Goal: Task Accomplishment & Management: Manage account settings

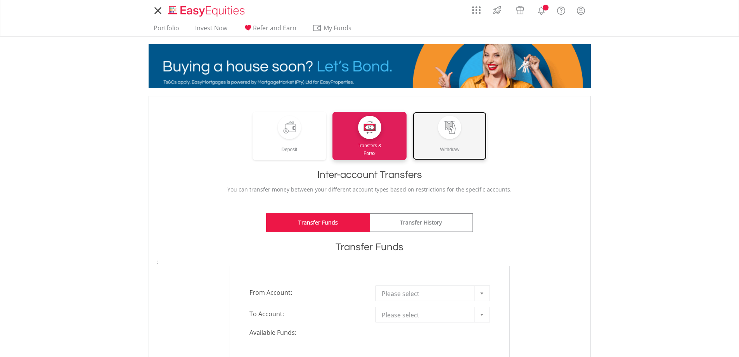
click at [467, 146] on div "Withdraw" at bounding box center [450, 146] width 74 height 14
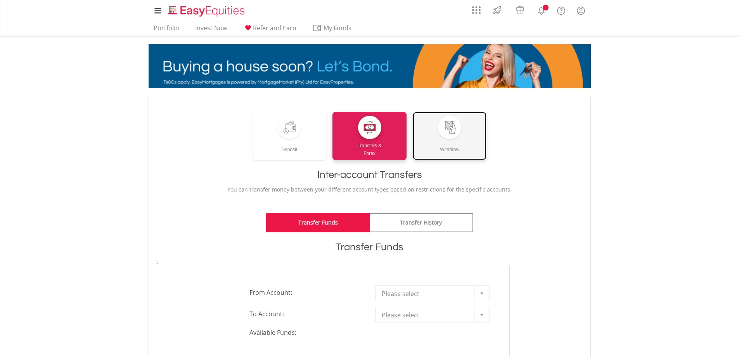
click at [461, 147] on div "Withdraw" at bounding box center [450, 146] width 74 height 14
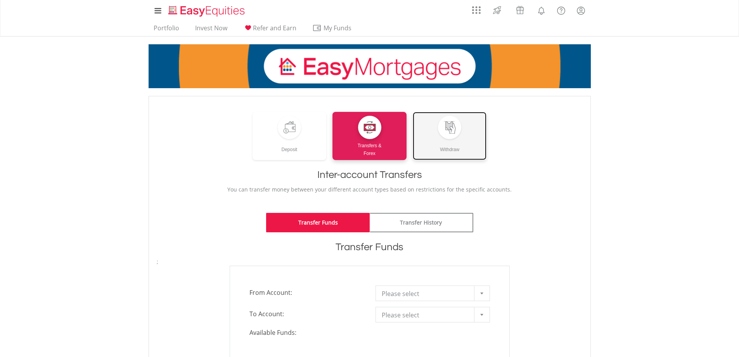
click at [458, 149] on div "Withdraw" at bounding box center [450, 146] width 74 height 14
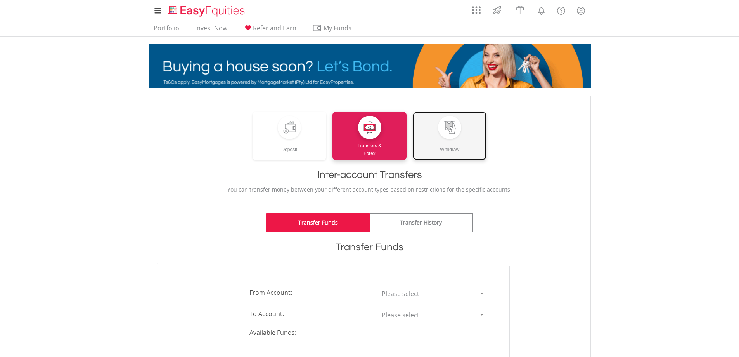
click at [458, 151] on div "Withdraw" at bounding box center [450, 146] width 74 height 14
drag, startPoint x: 528, startPoint y: 153, endPoint x: 444, endPoint y: 153, distance: 83.4
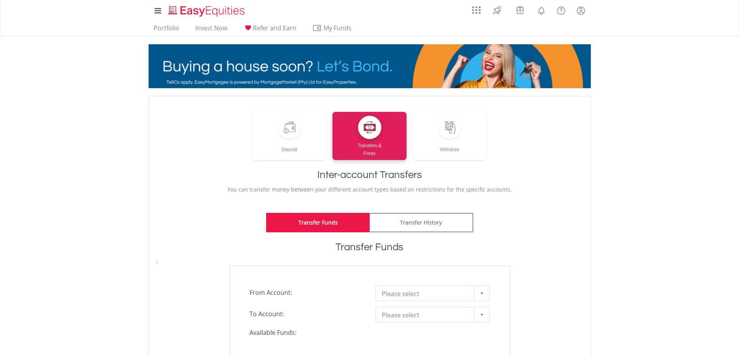
click at [527, 153] on div "Deposit Transfers & Forex Withdraw" at bounding box center [370, 136] width 426 height 48
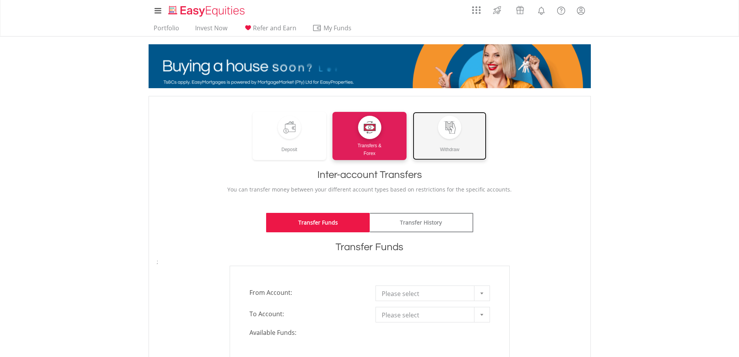
click at [437, 140] on div "Withdraw" at bounding box center [450, 146] width 74 height 14
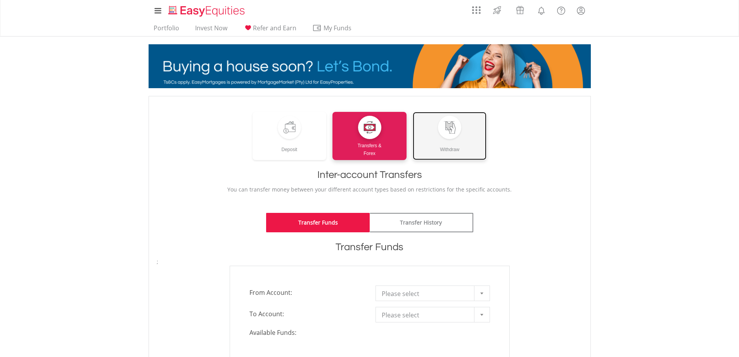
click at [437, 140] on div "Withdraw" at bounding box center [450, 146] width 74 height 14
drag, startPoint x: 437, startPoint y: 140, endPoint x: 398, endPoint y: 145, distance: 39.1
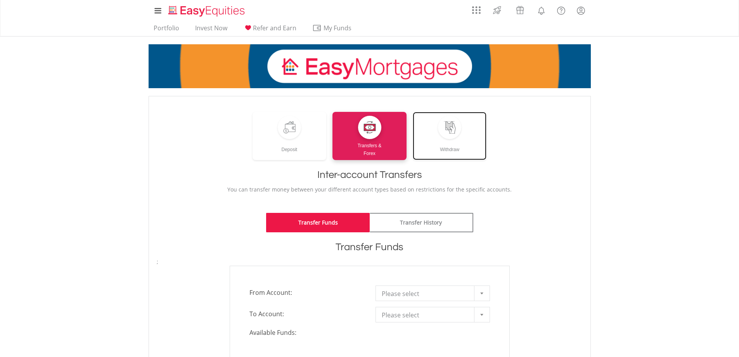
click at [437, 140] on div "Withdraw" at bounding box center [450, 146] width 74 height 14
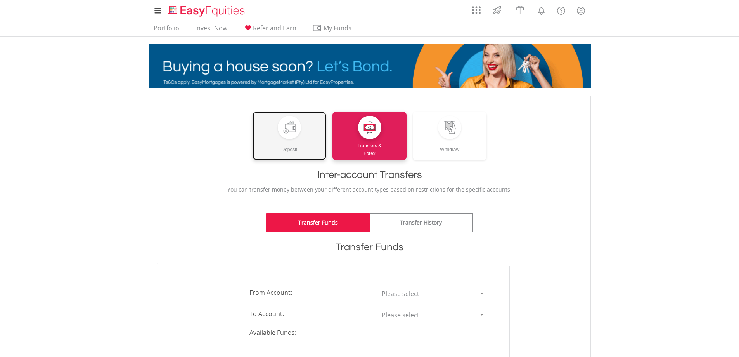
click at [266, 143] on div "Deposit" at bounding box center [290, 146] width 74 height 14
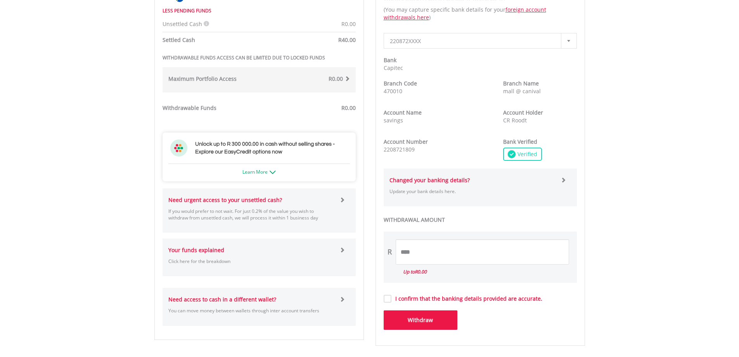
scroll to position [272, 0]
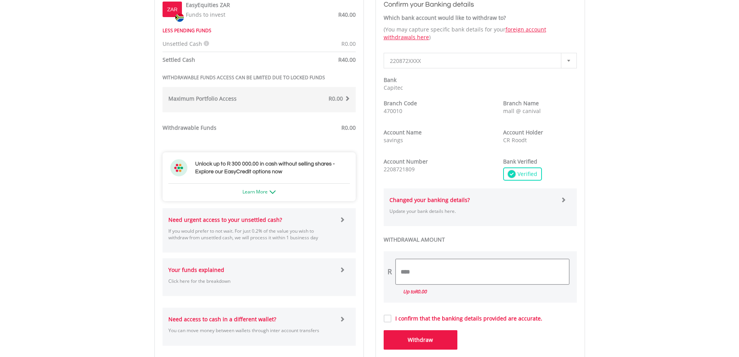
click at [433, 270] on input "****" at bounding box center [482, 271] width 173 height 25
click at [401, 271] on input "****" at bounding box center [482, 271] width 173 height 25
click at [425, 277] on input "*****" at bounding box center [482, 271] width 173 height 25
type input "*****"
drag, startPoint x: 438, startPoint y: 339, endPoint x: 444, endPoint y: 335, distance: 7.5
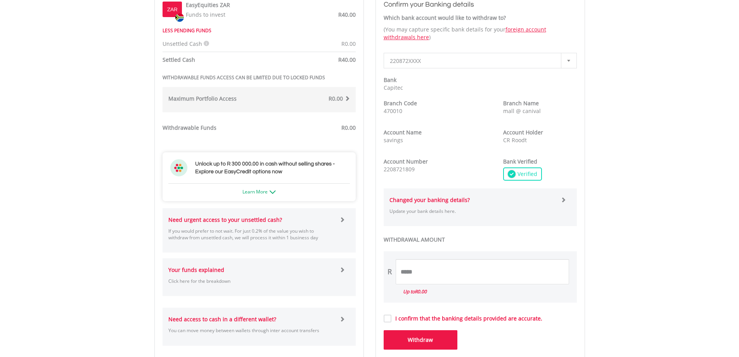
click at [438, 339] on button "Withdraw" at bounding box center [421, 339] width 74 height 19
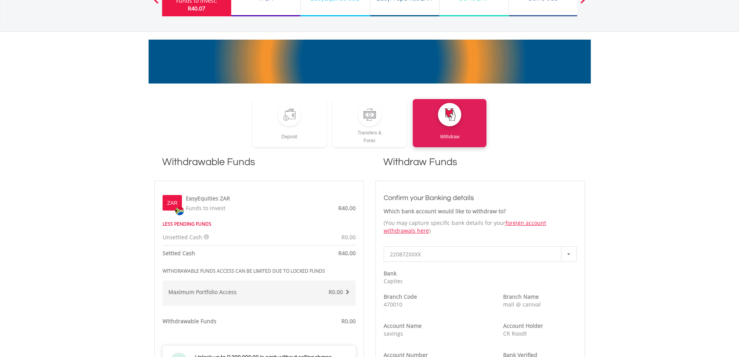
scroll to position [78, 0]
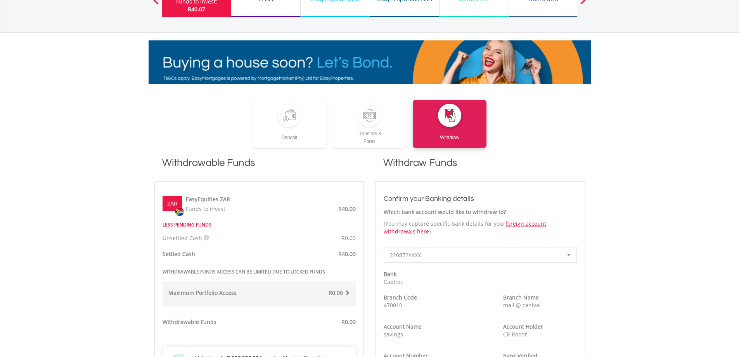
click at [353, 252] on span "R40.00" at bounding box center [346, 253] width 17 height 7
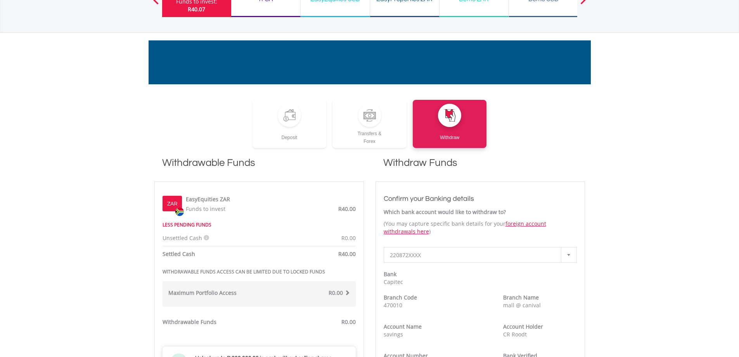
click at [352, 255] on span "R40.00" at bounding box center [346, 253] width 17 height 7
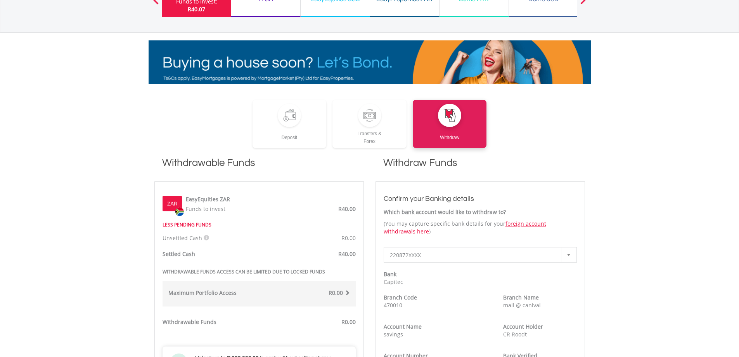
click at [338, 288] on div "Maximum Portfolio Access R0.00 If your Total Portfolio Value, including all of …" at bounding box center [259, 293] width 193 height 25
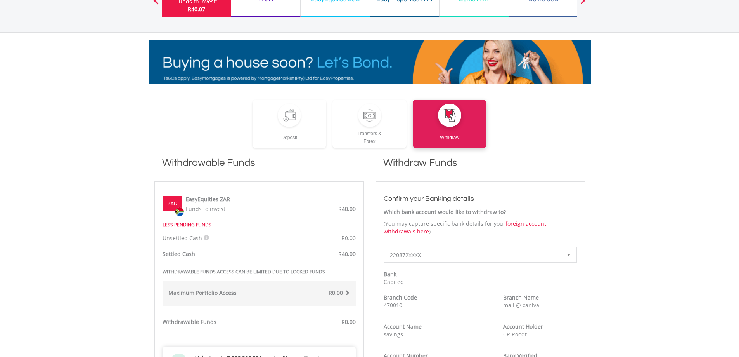
scroll to position [116, 0]
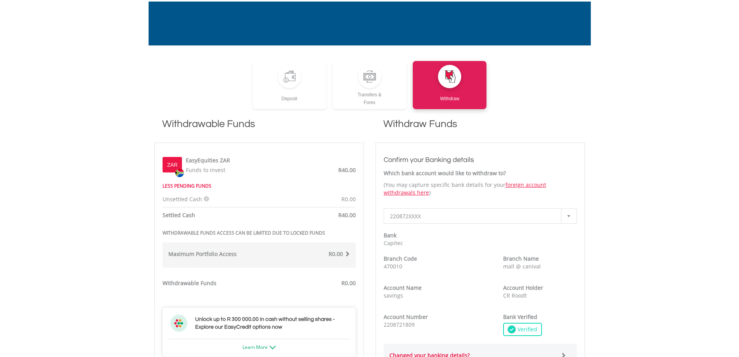
click at [310, 200] on div "R0.00" at bounding box center [310, 199] width 102 height 8
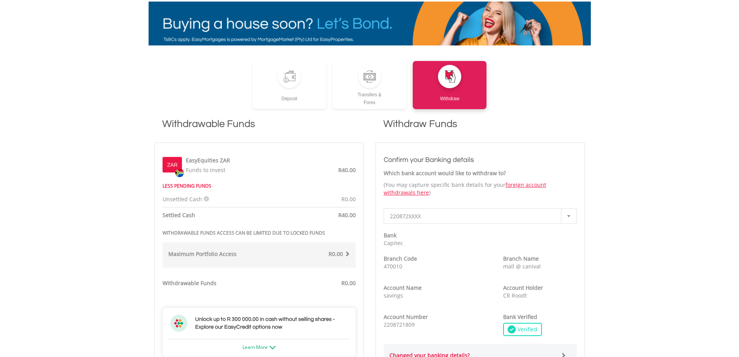
click at [201, 198] on div "Unsettled Cash" at bounding box center [208, 199] width 102 height 8
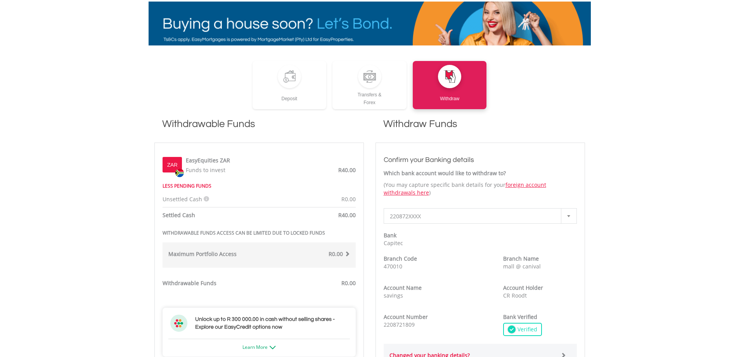
click at [201, 226] on div "ZAR EasyEquities ZAR Funds to invest R40.00 LESS PENDING FUNDS Unsettled Cash R…" at bounding box center [259, 329] width 193 height 356
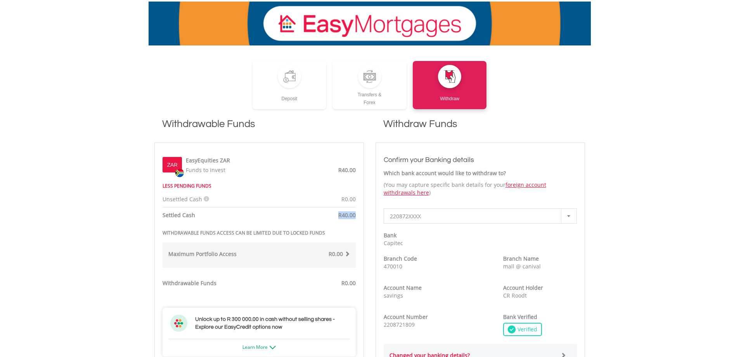
drag, startPoint x: 355, startPoint y: 215, endPoint x: 329, endPoint y: 213, distance: 26.1
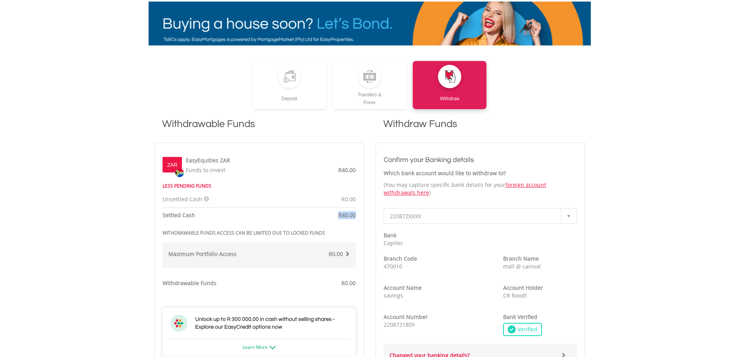
click at [329, 213] on div "R40.00" at bounding box center [310, 216] width 102 height 10
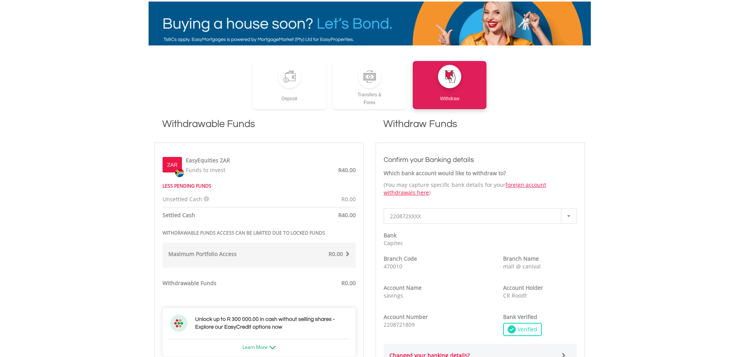
drag, startPoint x: 313, startPoint y: 171, endPoint x: 290, endPoint y: 170, distance: 23.3
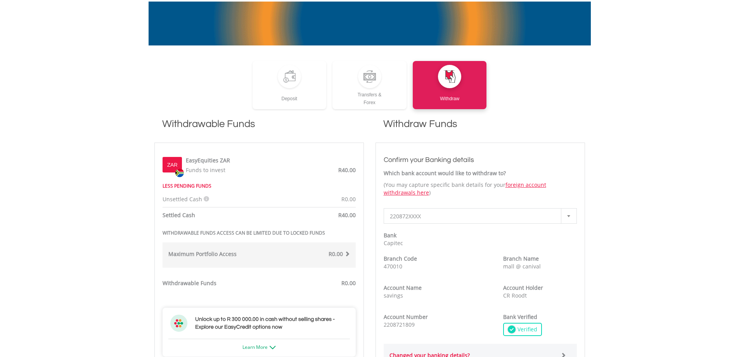
click at [313, 170] on div "EasyEquities ZAR Funds to invest R40.00" at bounding box center [269, 163] width 174 height 19
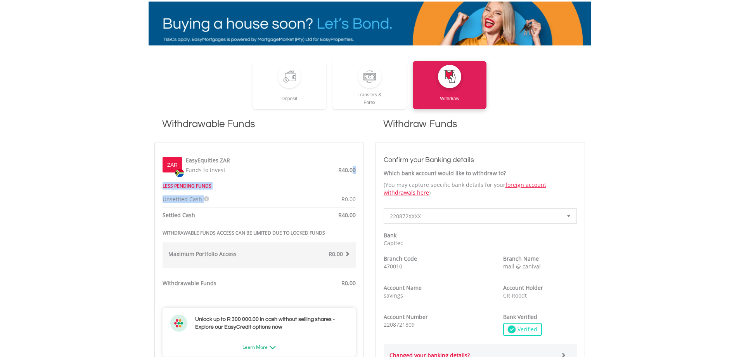
drag, startPoint x: 352, startPoint y: 172, endPoint x: 211, endPoint y: 196, distance: 142.8
click at [215, 196] on div "ZAR EasyEquities ZAR Funds to invest R40.00 LESS PENDING FUNDS Unsettled Cash R…" at bounding box center [259, 329] width 193 height 356
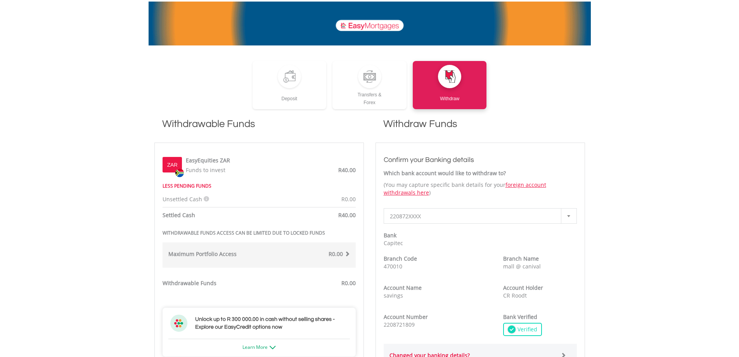
click at [197, 219] on div "Settled Cash R40.00" at bounding box center [259, 216] width 205 height 10
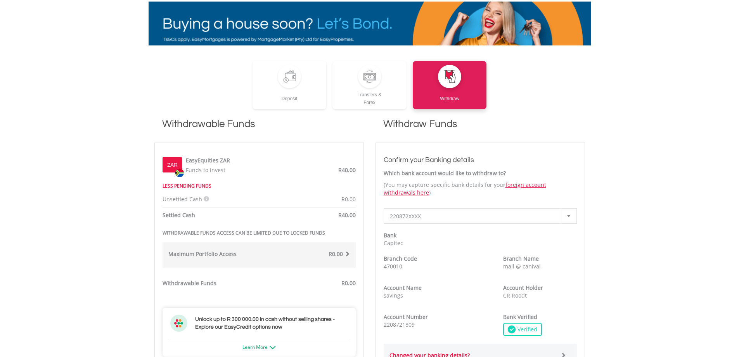
click at [195, 216] on div "Settled Cash" at bounding box center [208, 215] width 102 height 8
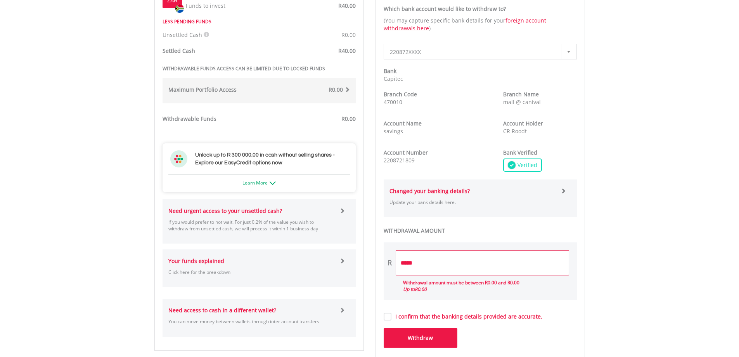
scroll to position [349, 0]
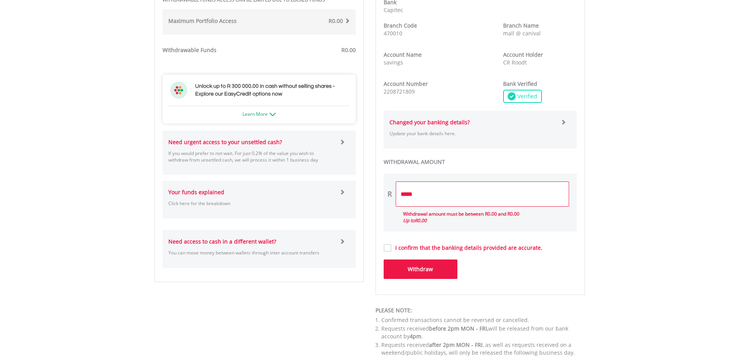
click at [344, 199] on div "Your funds explained Click here for the breakdown" at bounding box center [259, 199] width 193 height 22
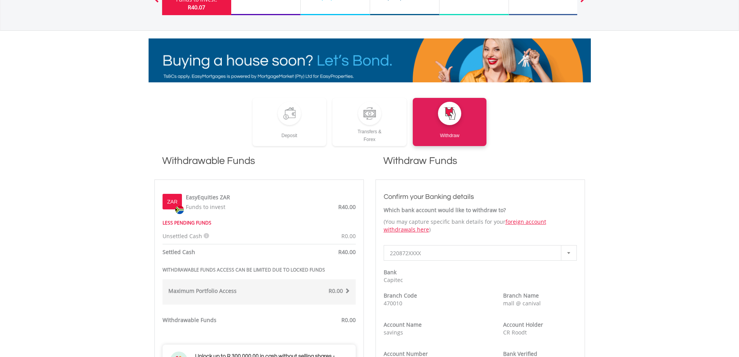
scroll to position [0, 0]
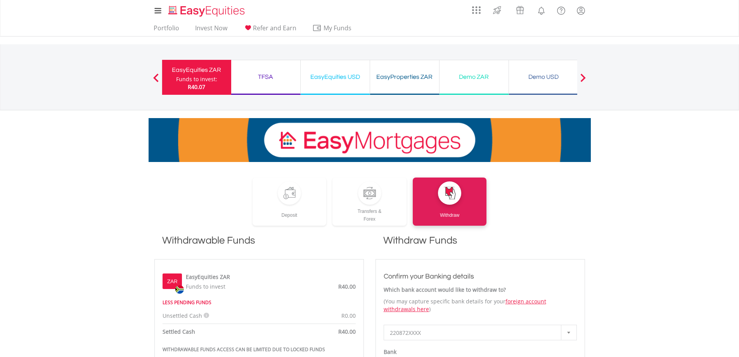
click at [413, 76] on div "EasyProperties ZAR" at bounding box center [405, 76] width 60 height 11
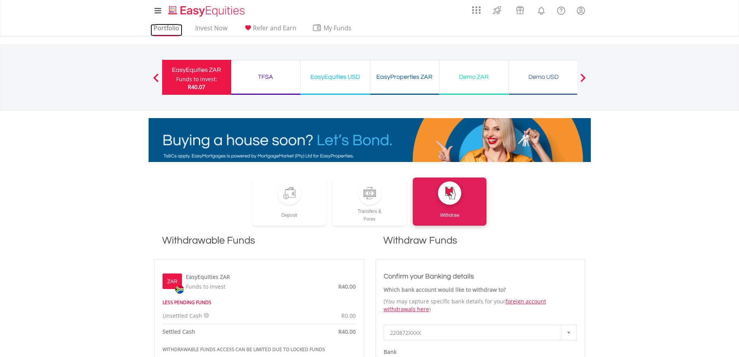
click at [174, 28] on link "Portfolio" at bounding box center [167, 30] width 32 height 12
